Goal: Information Seeking & Learning: Check status

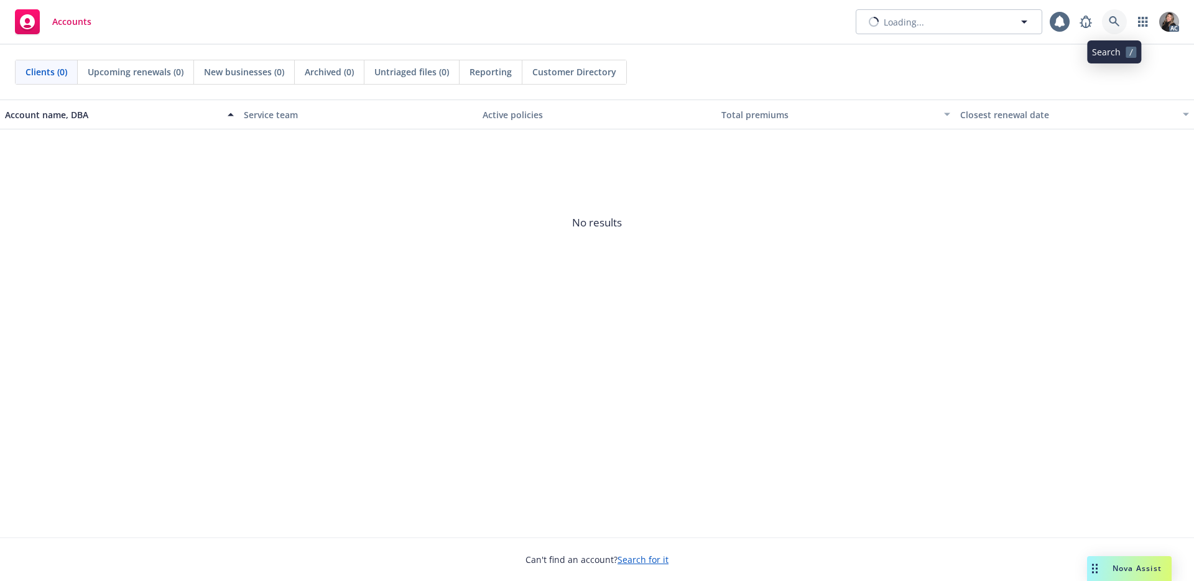
click at [1115, 22] on icon at bounding box center [1114, 21] width 11 height 11
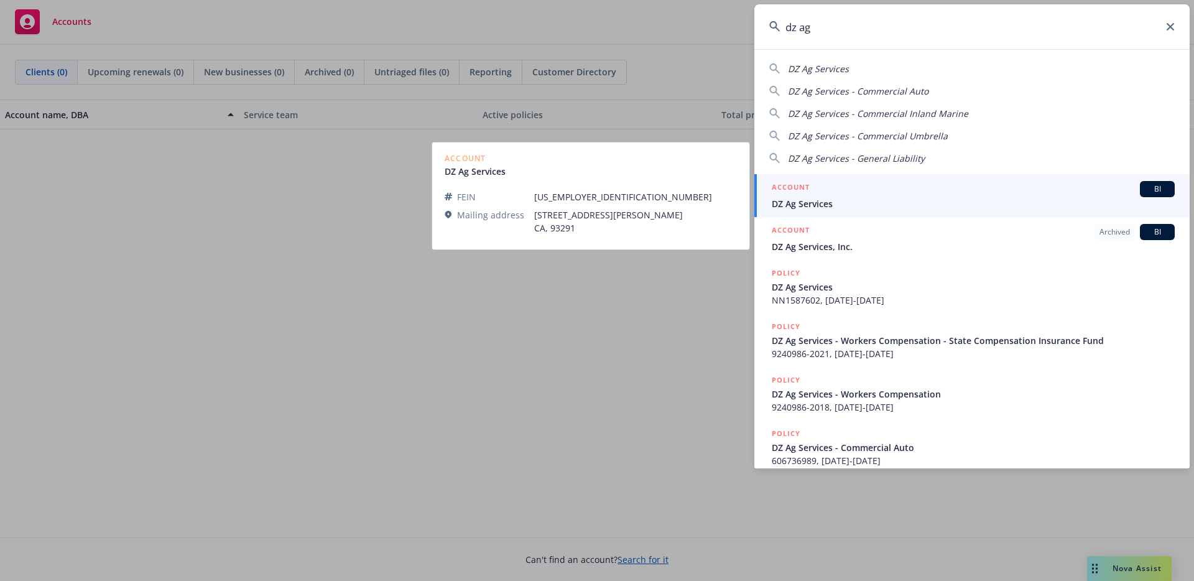
type input "dz ag"
click at [852, 201] on span "DZ Ag Services" at bounding box center [973, 203] width 403 height 13
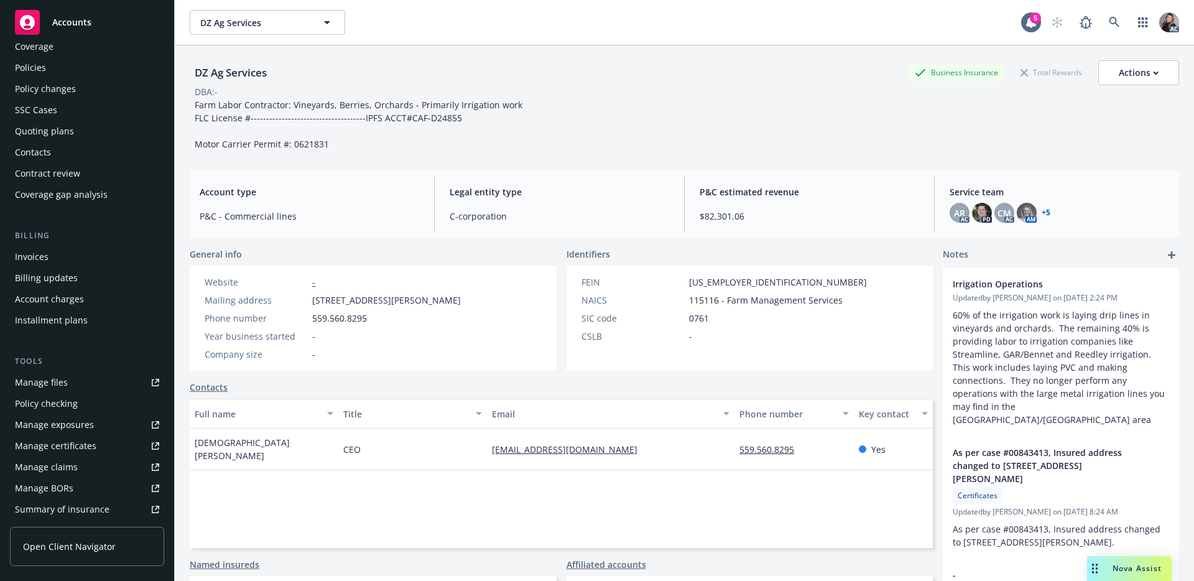
scroll to position [97, 0]
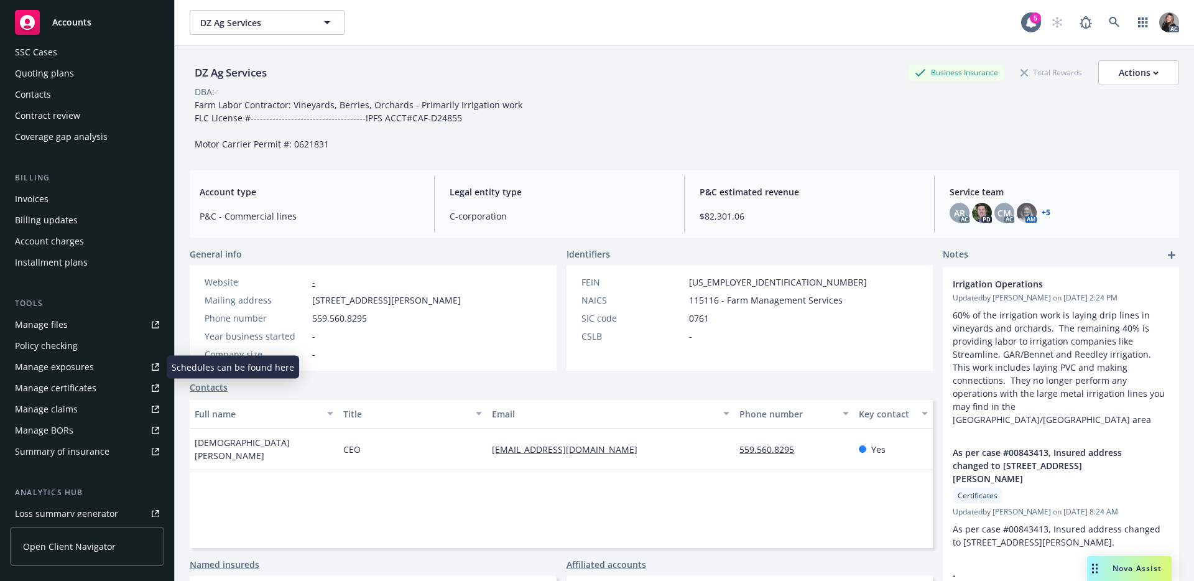
click at [72, 412] on div "Manage claims" at bounding box center [46, 409] width 63 height 20
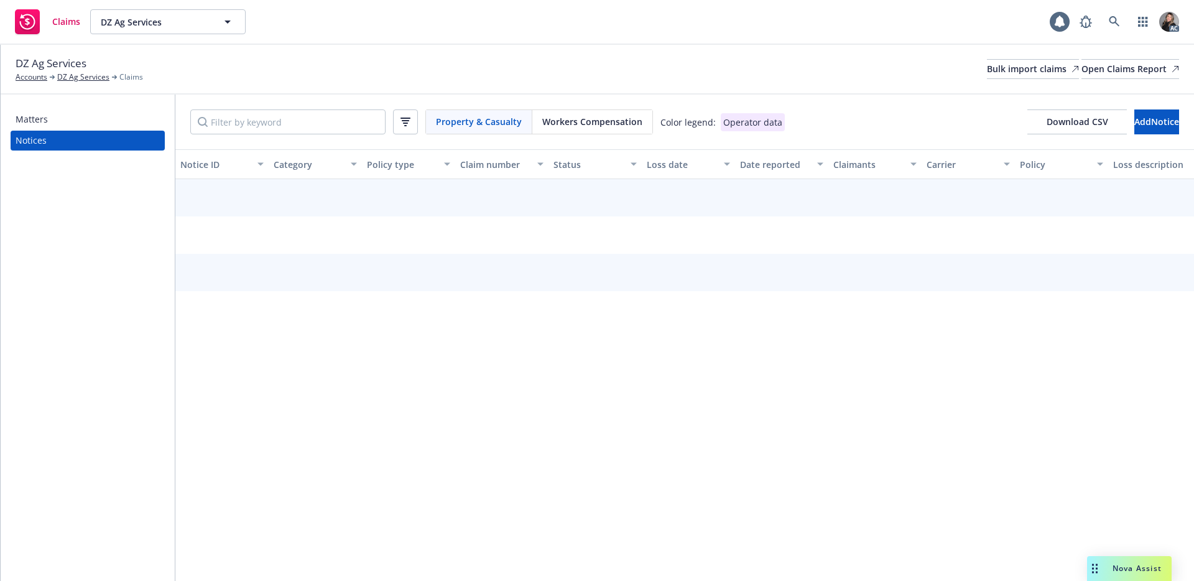
click at [587, 119] on span "Workers Compensation" at bounding box center [592, 121] width 100 height 13
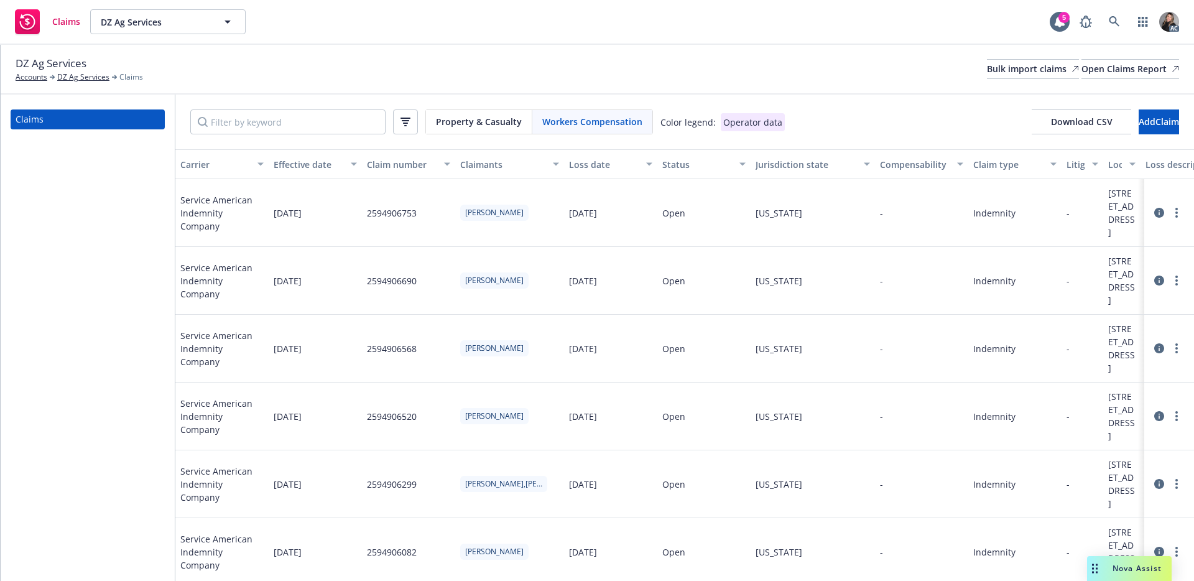
click at [671, 164] on div "Status" at bounding box center [697, 164] width 70 height 13
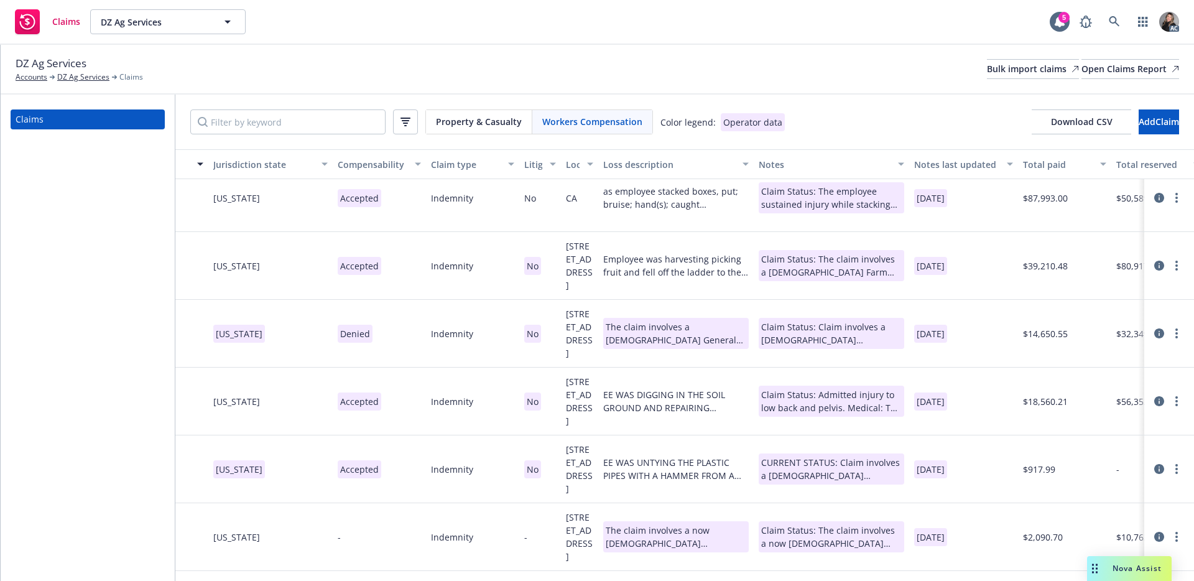
scroll to position [0, 542]
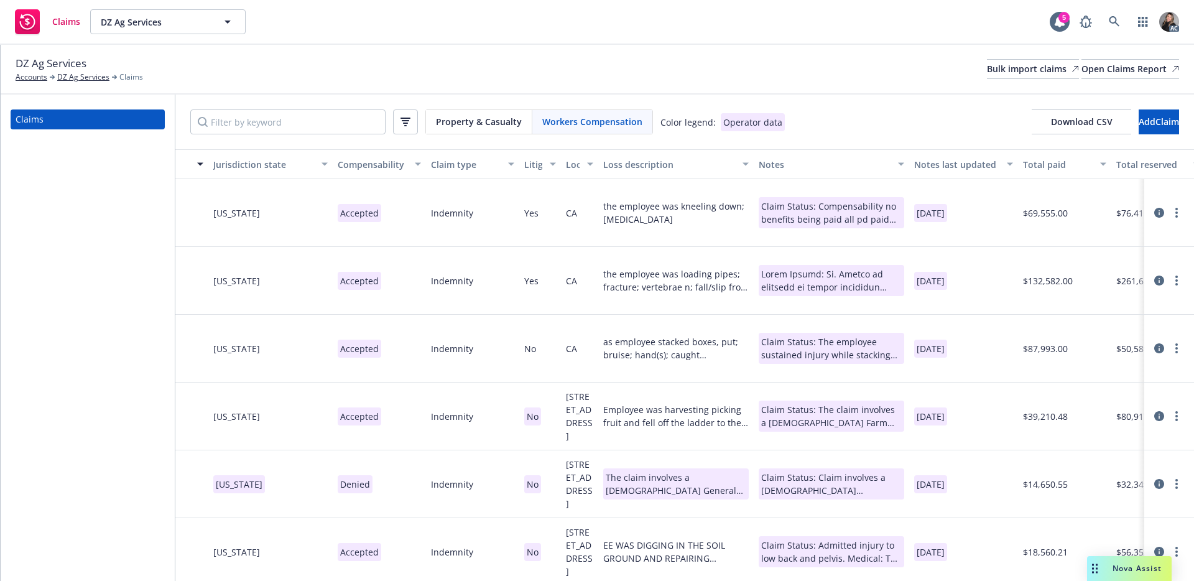
click at [816, 102] on div "Property & Casualty Workers Compensation Color legend: Operator data Download C…" at bounding box center [684, 122] width 1019 height 55
drag, startPoint x: 101, startPoint y: 60, endPoint x: 50, endPoint y: 60, distance: 50.4
click at [50, 60] on div "DZ Ag Services Accounts DZ Ag Services Claims" at bounding box center [79, 68] width 127 height 27
click at [76, 58] on span "DZ Ag Services" at bounding box center [51, 63] width 71 height 16
drag, startPoint x: 91, startPoint y: 60, endPoint x: 45, endPoint y: 62, distance: 45.4
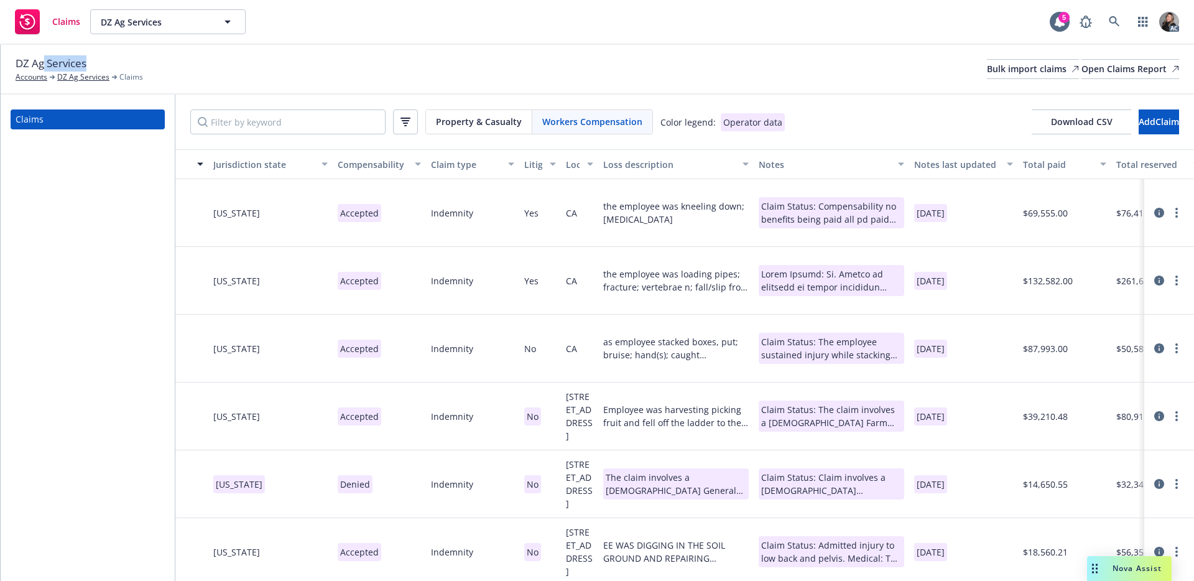
click at [45, 62] on div "DZ Ag Services Accounts DZ Ag Services Claims" at bounding box center [79, 68] width 127 height 27
copy span "Services"
click at [843, 101] on div "Property & Casualty Workers Compensation Color legend: Operator data Download C…" at bounding box center [684, 122] width 1019 height 55
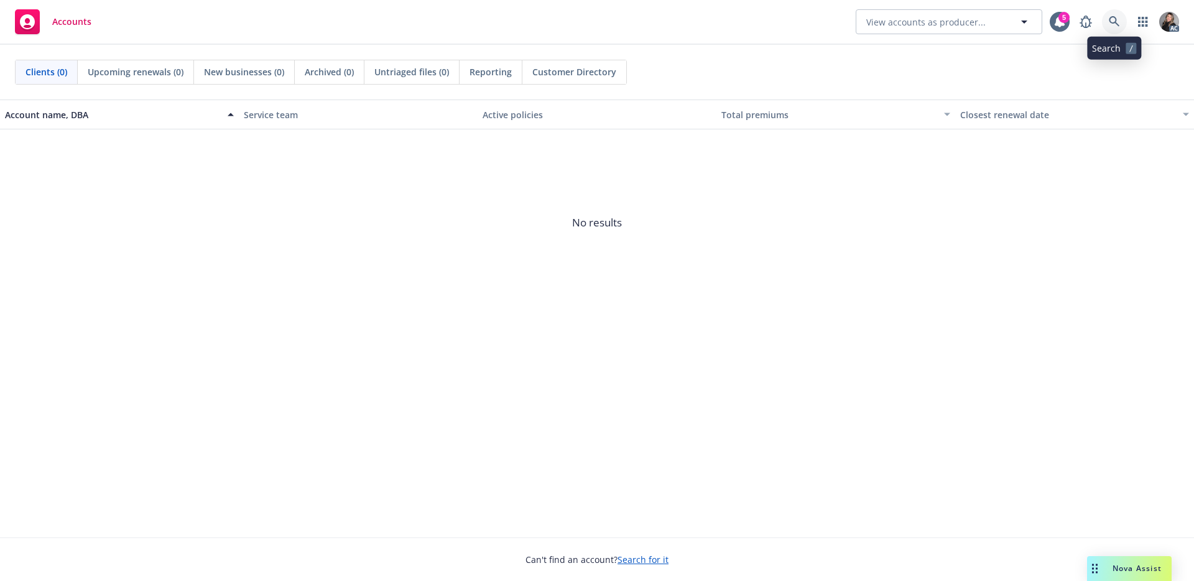
click at [1109, 27] on icon at bounding box center [1114, 21] width 11 height 11
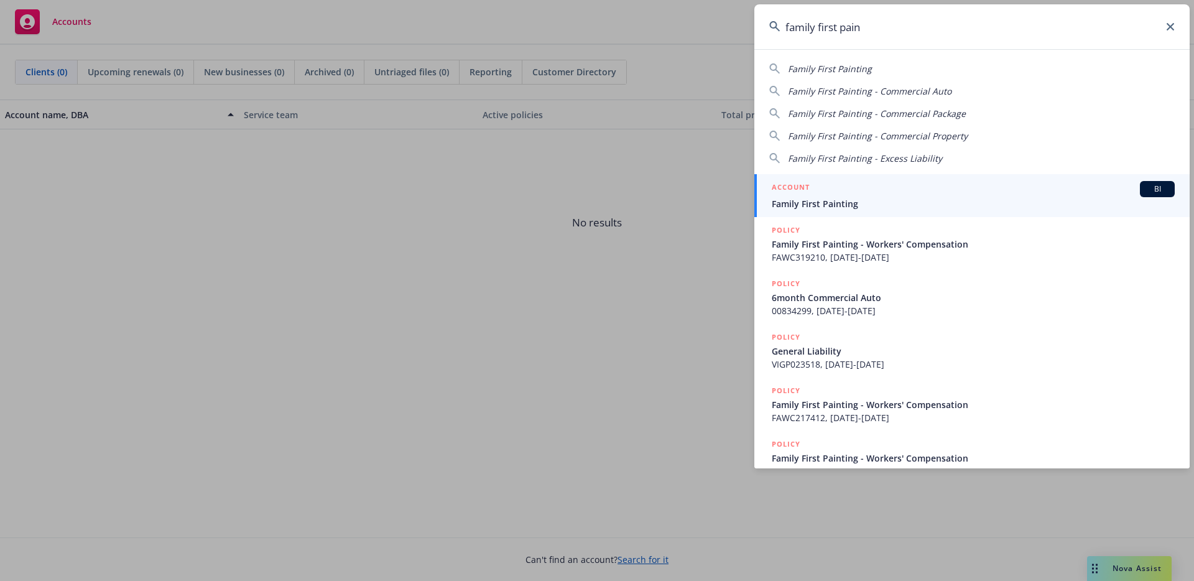
type input "family first pain"
click at [876, 183] on div "ACCOUNT BI" at bounding box center [973, 189] width 403 height 16
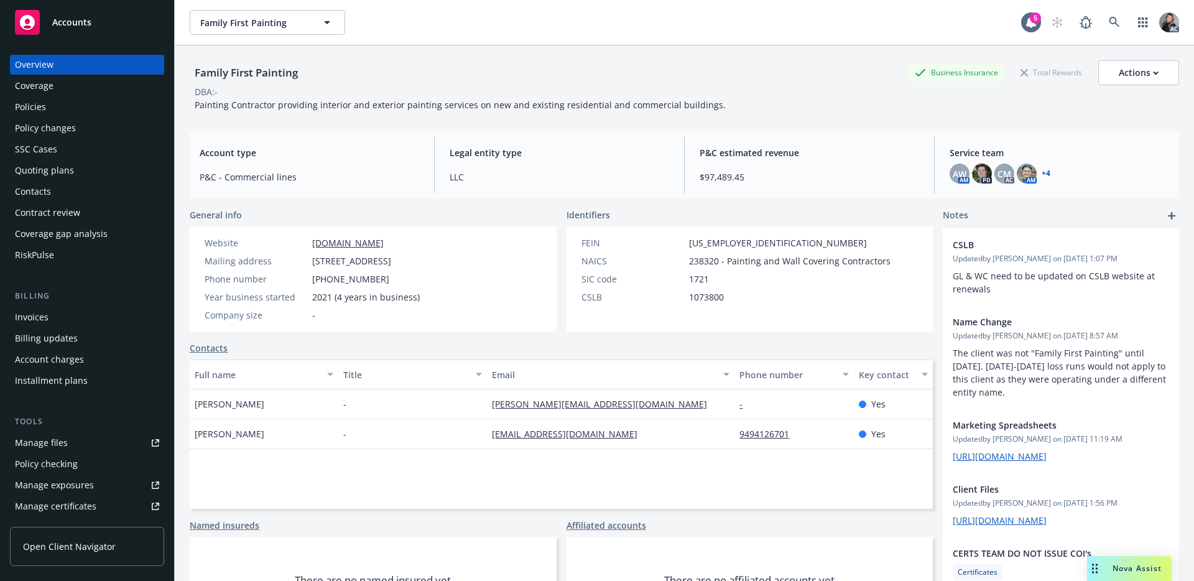
click at [1042, 170] on link "+ 4" at bounding box center [1046, 173] width 9 height 7
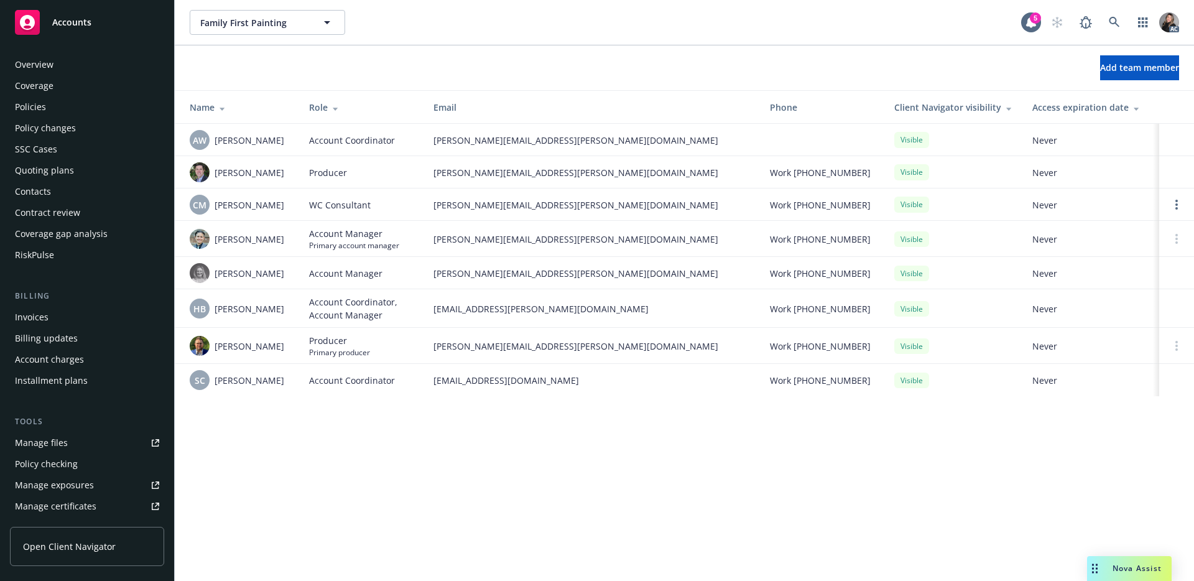
click at [56, 68] on div "Overview" at bounding box center [87, 65] width 144 height 20
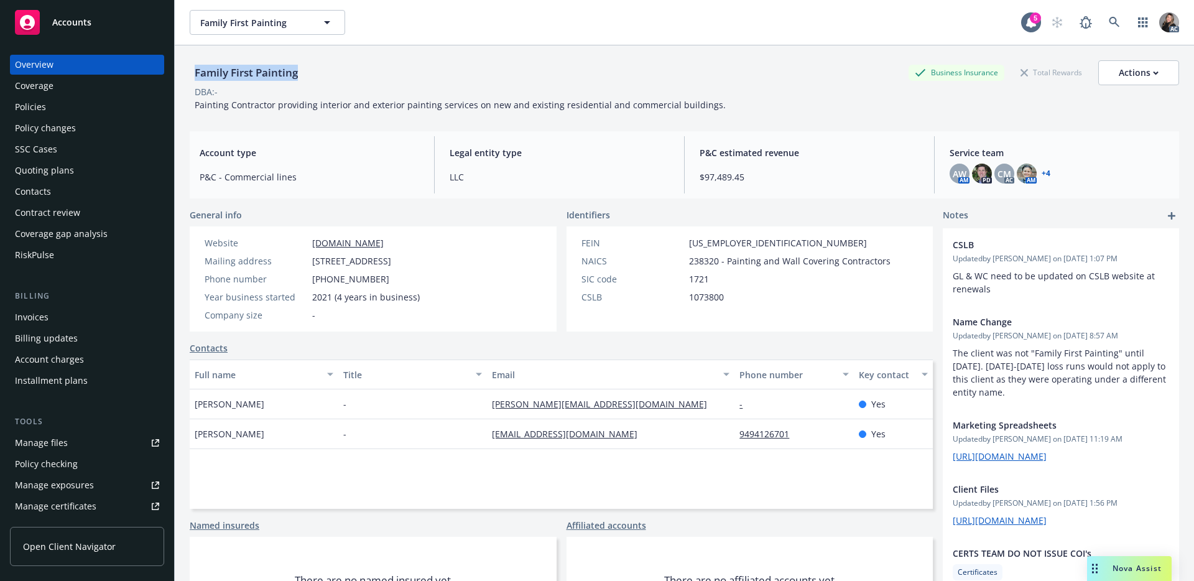
drag, startPoint x: 317, startPoint y: 75, endPoint x: 185, endPoint y: 73, distance: 131.8
click at [185, 73] on div "Family First Painting Business Insurance Total Rewards Actions DBA: - Painting …" at bounding box center [684, 335] width 1019 height 581
copy div "Family First Painting"
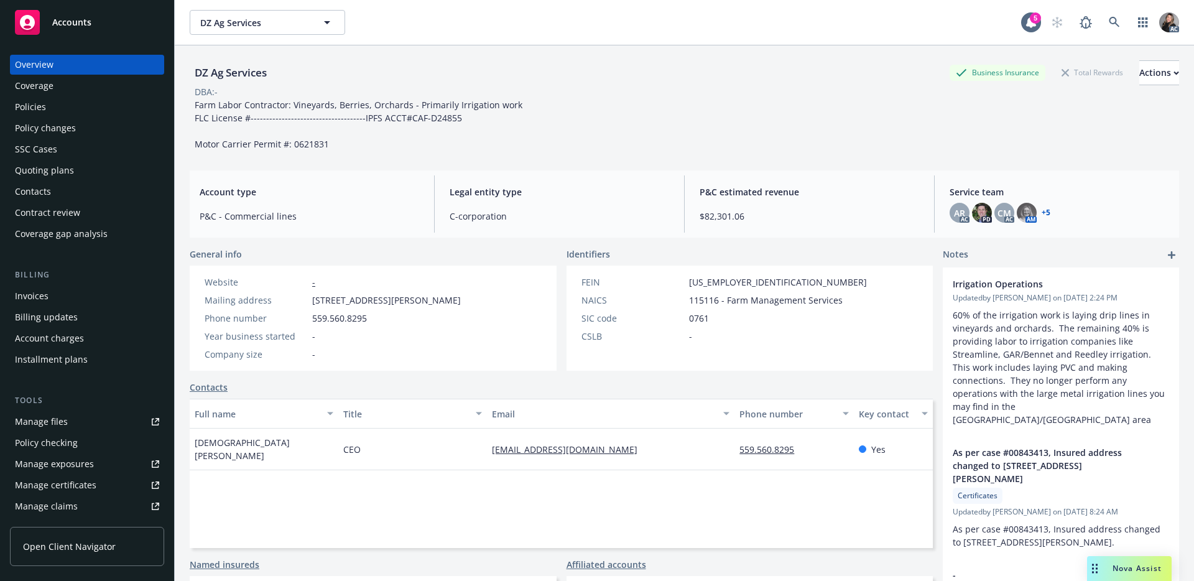
scroll to position [97, 0]
